Goal: Use online tool/utility: Utilize a website feature to perform a specific function

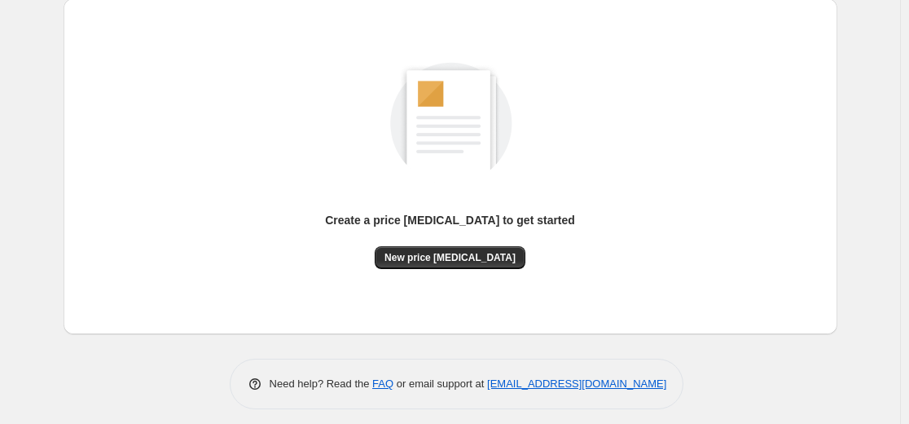
scroll to position [187, 0]
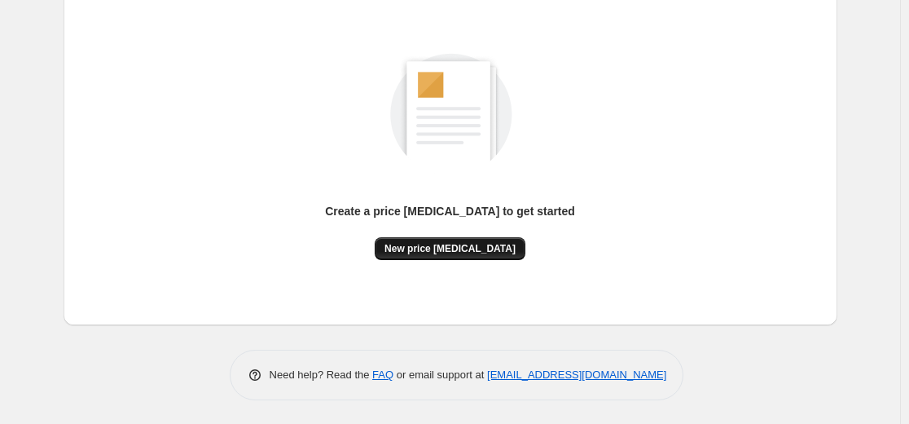
click at [447, 253] on span "New price [MEDICAL_DATA]" at bounding box center [450, 248] width 131 height 13
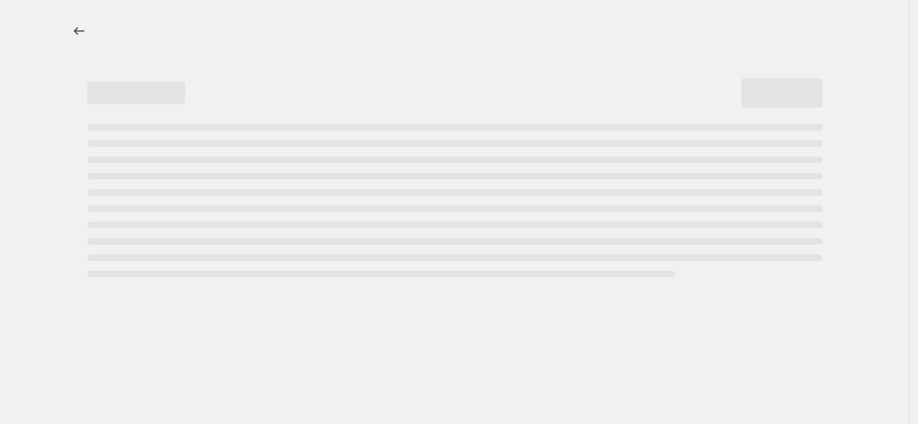
select select "percentage"
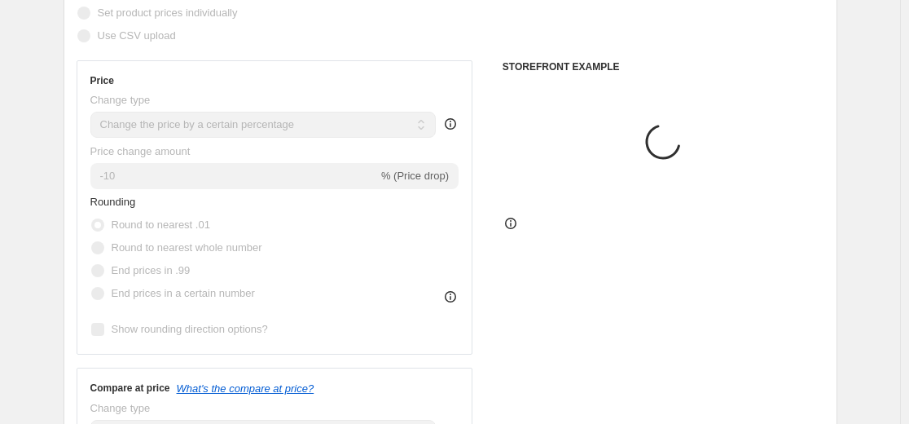
scroll to position [244, 0]
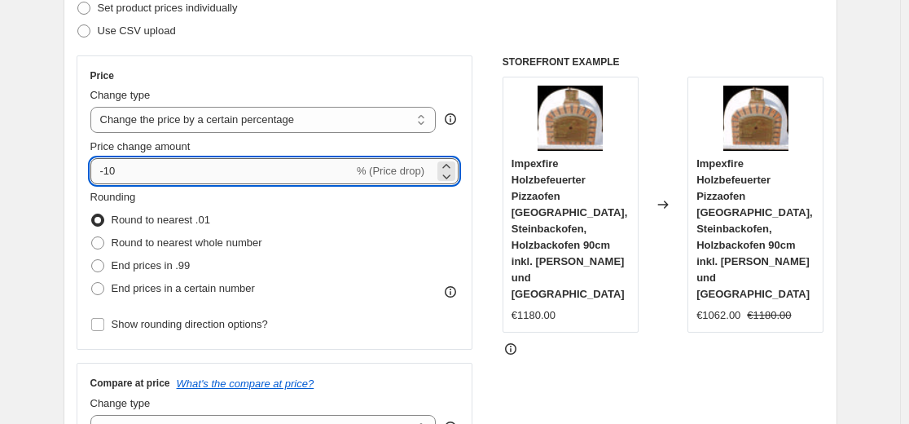
click at [257, 169] on input "-10" at bounding box center [221, 171] width 263 height 26
type input "-1"
type input "-35"
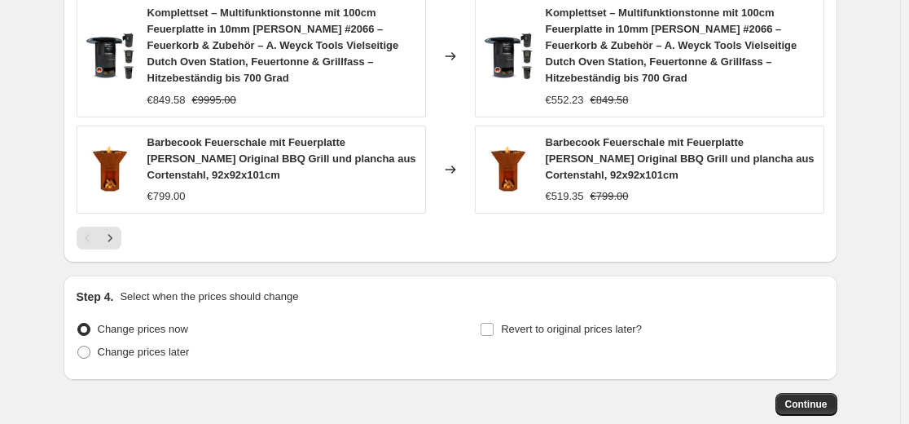
scroll to position [1304, 0]
click at [799, 392] on button "Continue" at bounding box center [807, 403] width 62 height 23
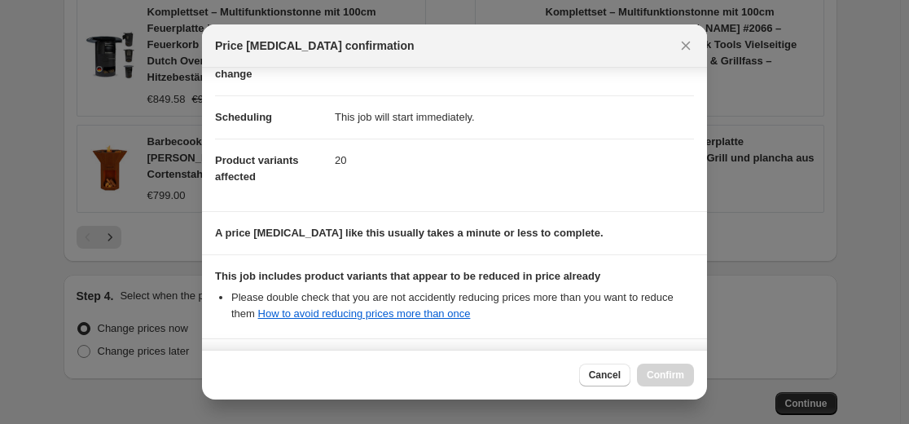
scroll to position [262, 0]
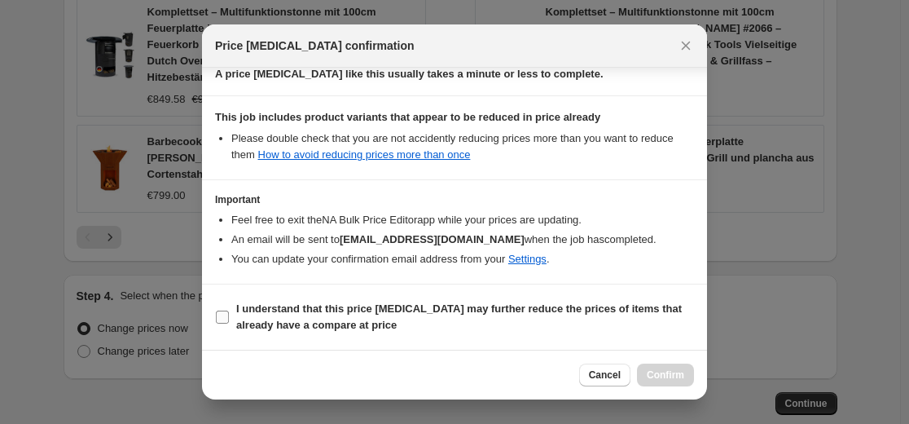
click at [597, 311] on b "I understand that this price change job may further reduce the prices of items …" at bounding box center [459, 316] width 446 height 29
click at [229, 311] on input "I understand that this price change job may further reduce the prices of items …" at bounding box center [222, 316] width 13 height 13
checkbox input "true"
click at [663, 372] on span "Confirm" at bounding box center [665, 374] width 37 height 13
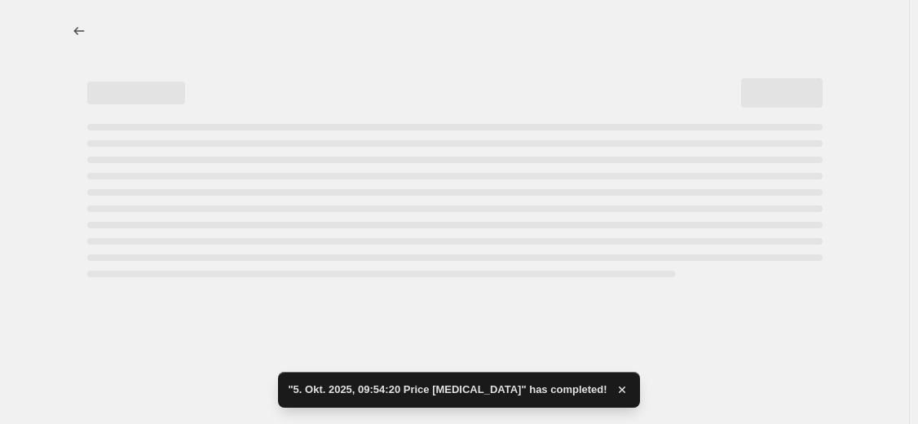
select select "percentage"
